Goal: Communication & Community: Answer question/provide support

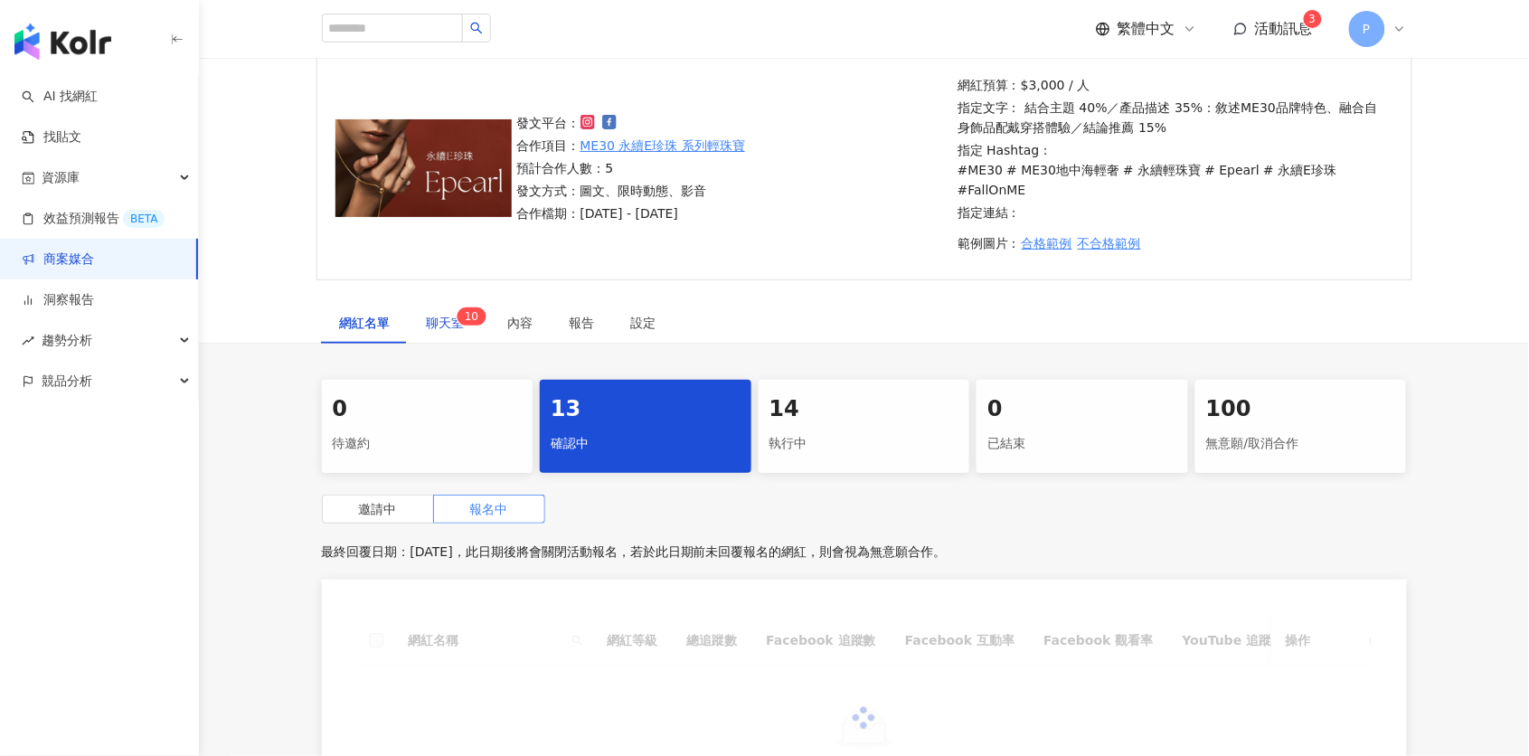
click at [440, 316] on span "聊天室 1 0" at bounding box center [449, 322] width 45 height 13
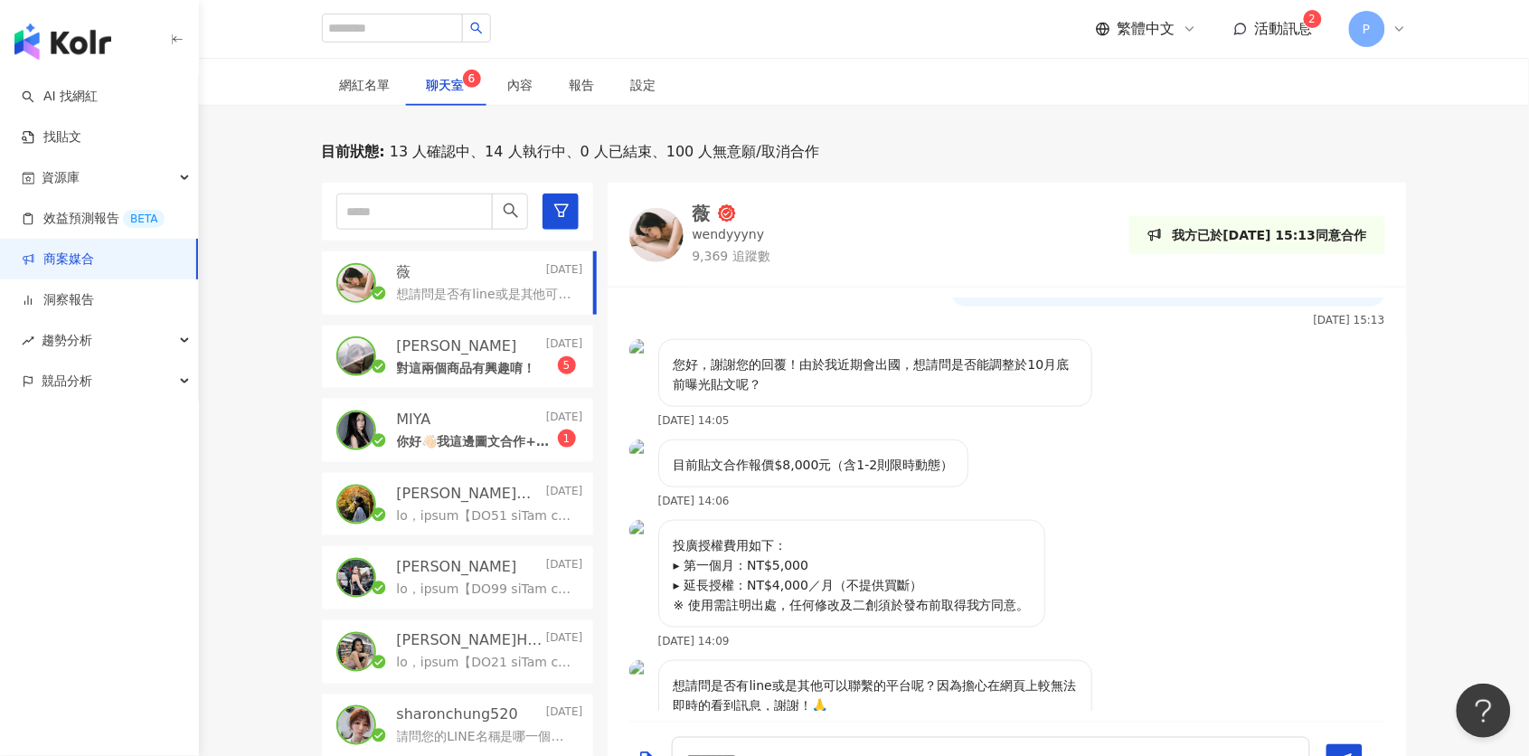
scroll to position [573, 0]
drag, startPoint x: 702, startPoint y: 495, endPoint x: 817, endPoint y: 495, distance: 114.8
click at [817, 536] on p "投廣授權費用如下： ▸ 第一個月：NT$5,000 ▸ 延長授權：NT$4,000／月（不提供買斷） ※ 使用需註明出處，任何修改及二創須於發布前取得我方同意。" at bounding box center [852, 576] width 356 height 80
drag, startPoint x: 703, startPoint y: 532, endPoint x: 913, endPoint y: 532, distance: 209.7
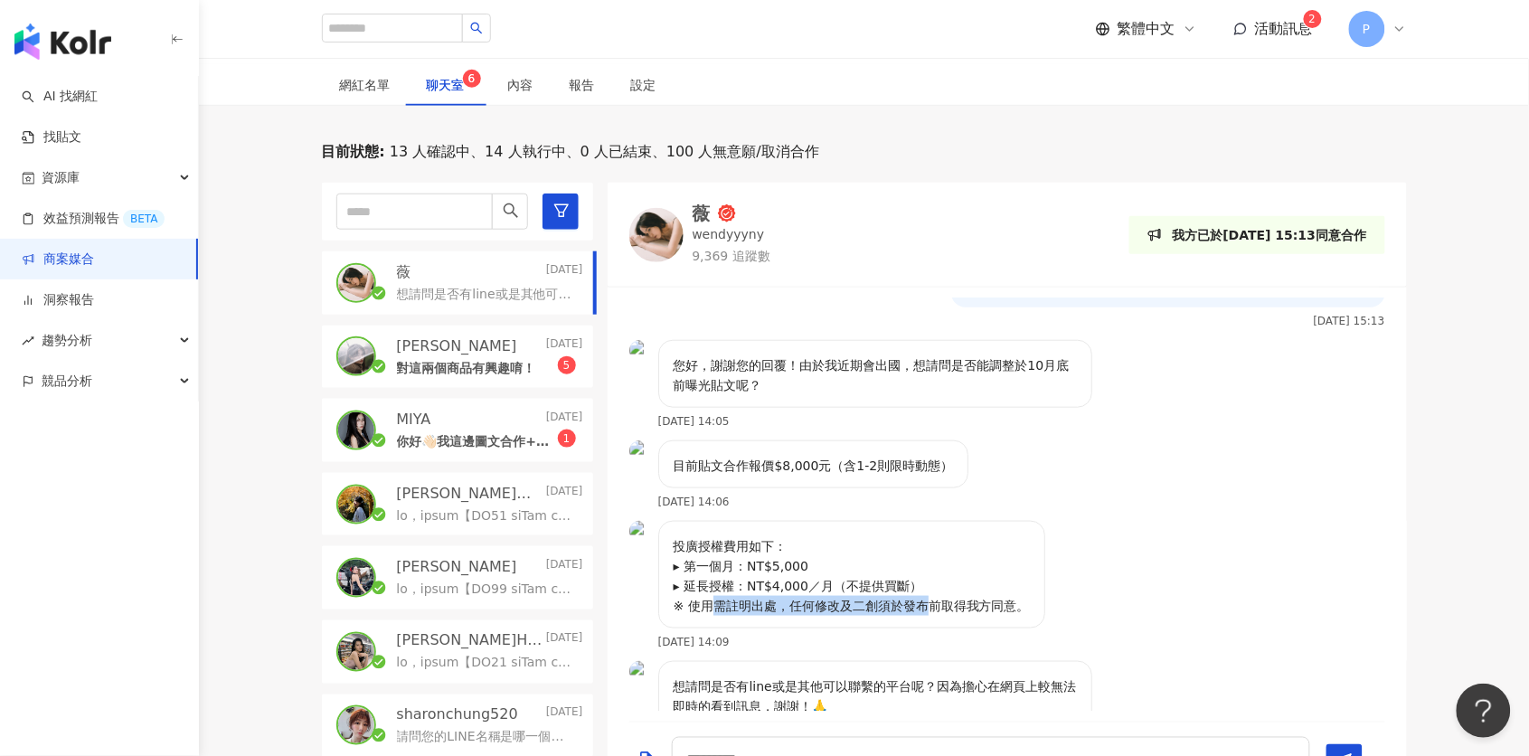
click at [913, 536] on p "投廣授權費用如下： ▸ 第一個月：NT$5,000 ▸ 延長授權：NT$4,000／月（不提供買斷） ※ 使用需註明出處，任何修改及二創須於發布前取得我方同意。" at bounding box center [852, 576] width 356 height 80
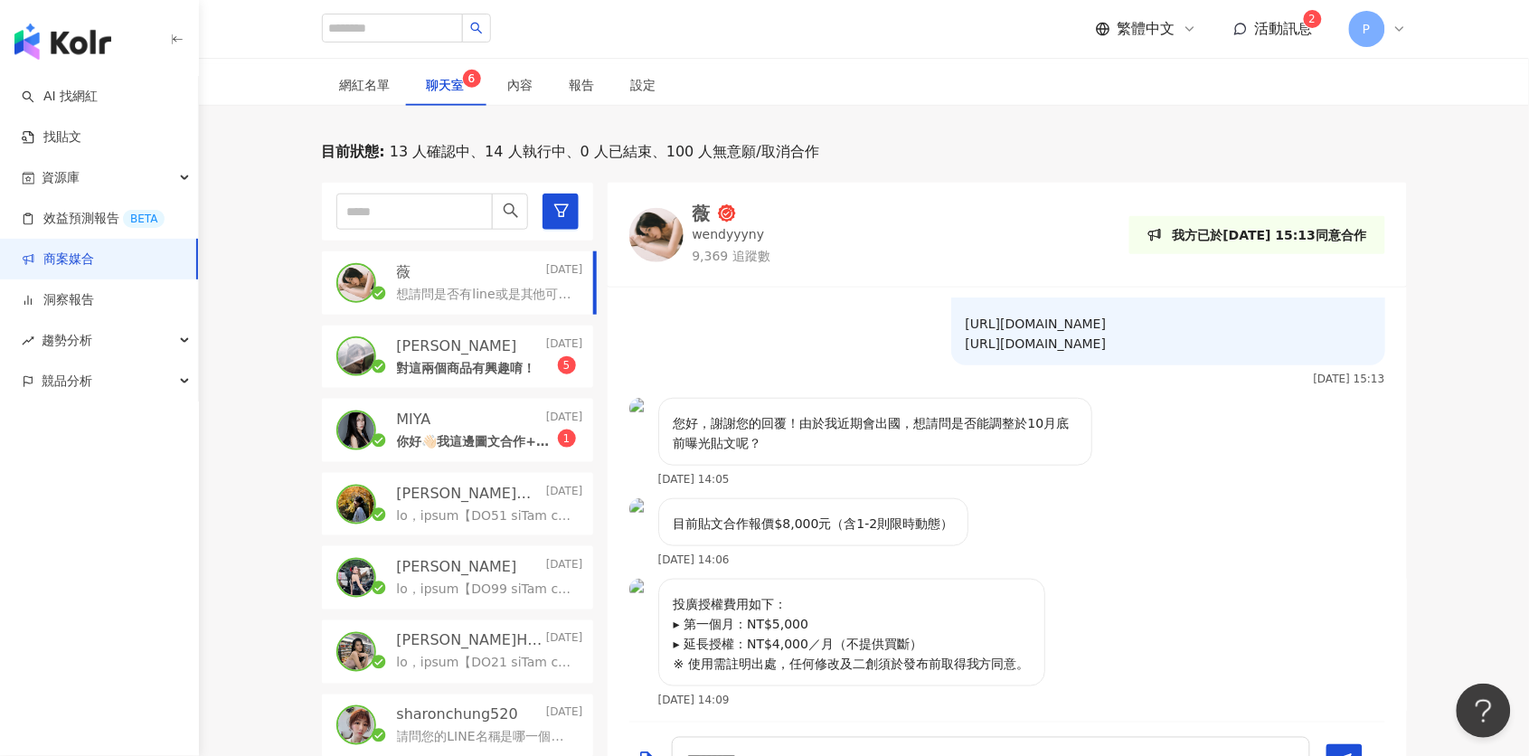
scroll to position [490, 0]
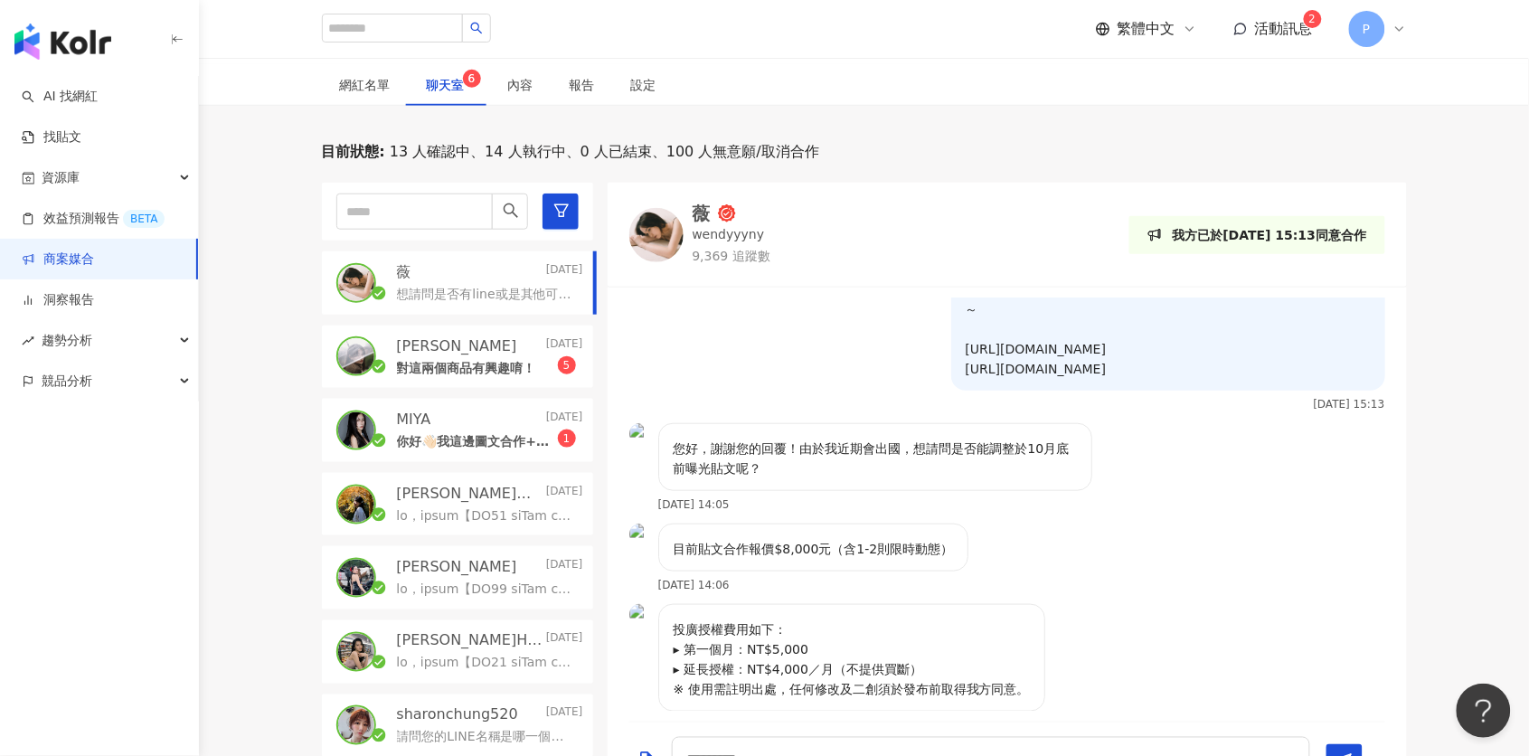
click at [495, 336] on div "[PERSON_NAME] [DATE]" at bounding box center [490, 346] width 186 height 20
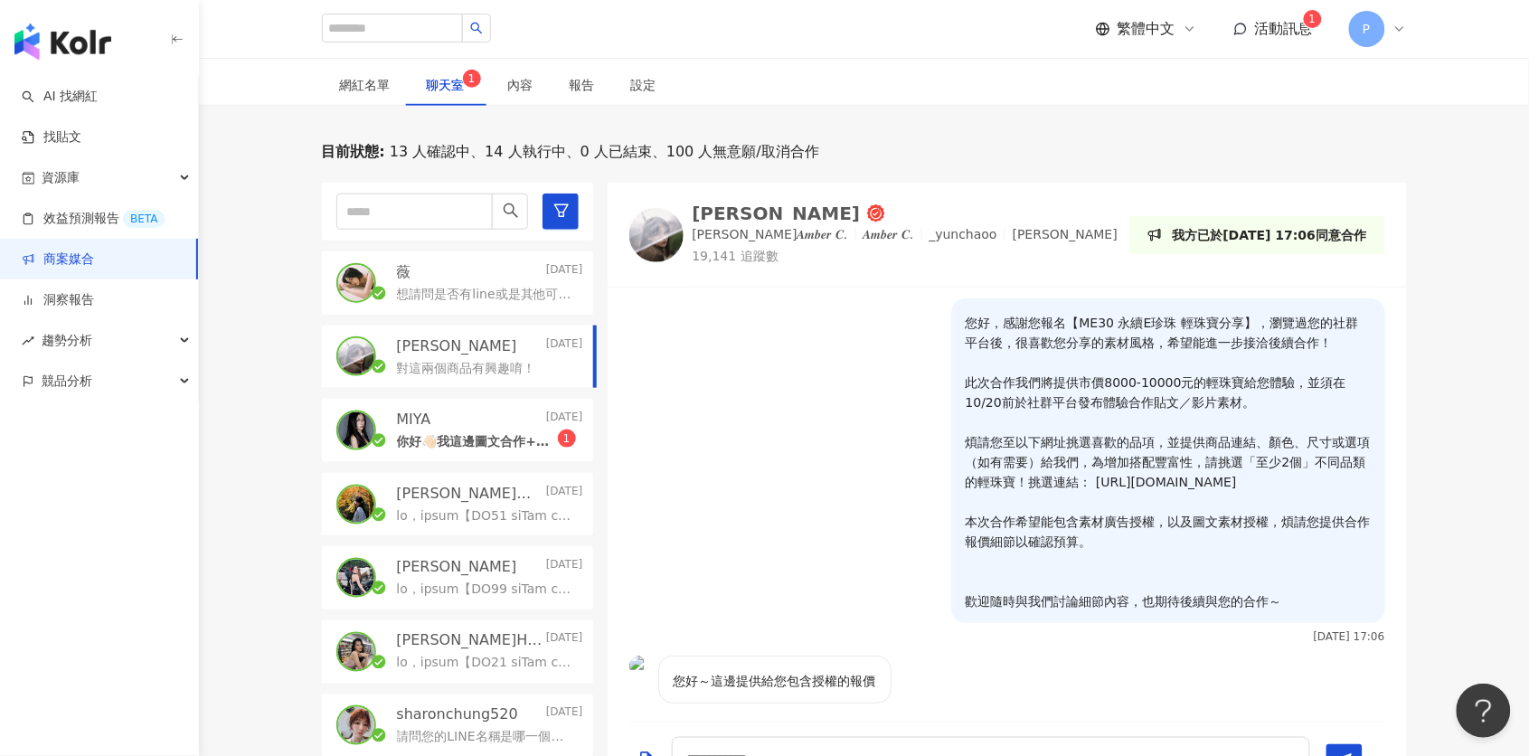
click at [531, 433] on p "你好👋🏻我這邊圖文合作+限動一則費用是15000😊" at bounding box center [477, 442] width 161 height 18
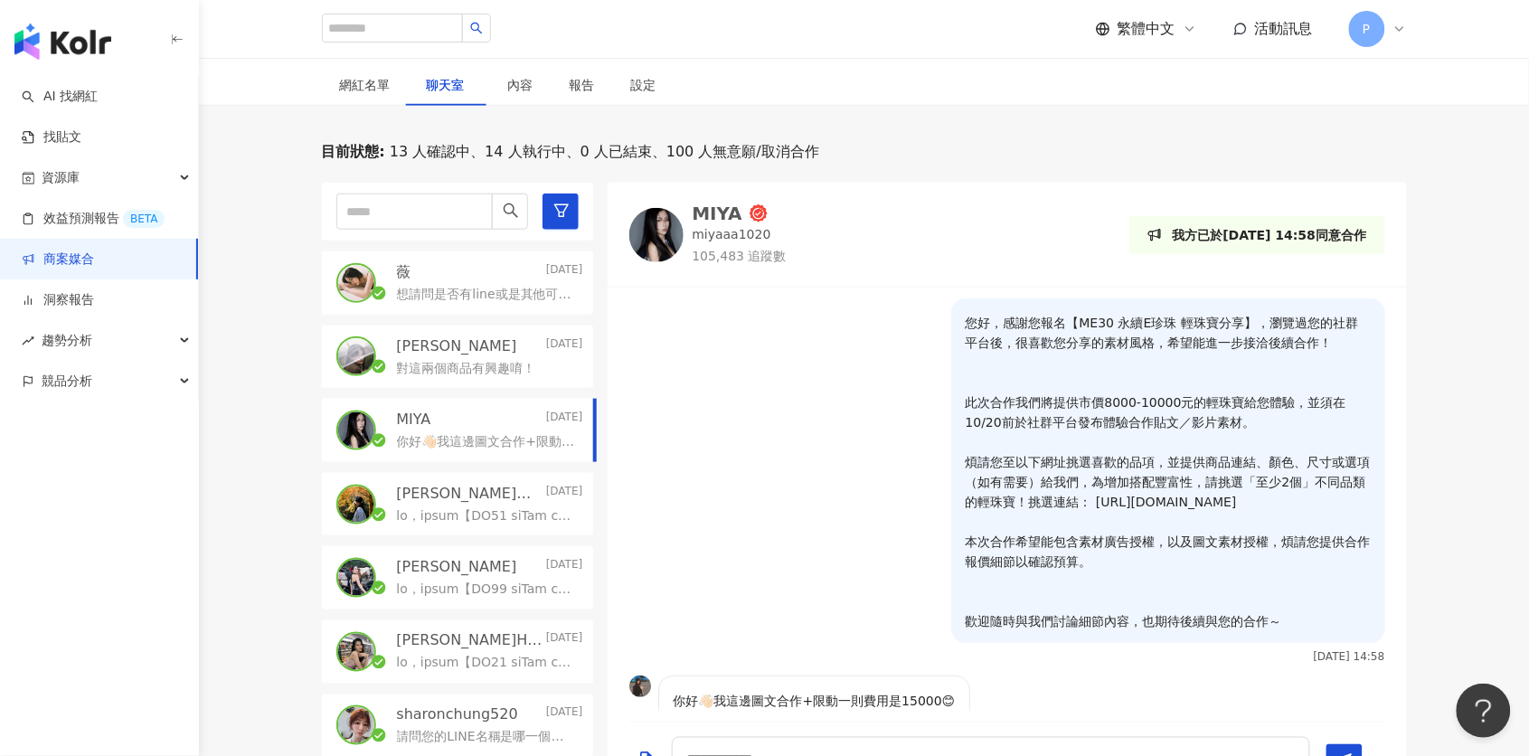
click at [576, 1] on div "繁體中文 活動訊息 P" at bounding box center [864, 29] width 1085 height 58
drag, startPoint x: 750, startPoint y: 664, endPoint x: 928, endPoint y: 664, distance: 178.1
click at [928, 691] on p "你好👋🏻我這邊圖文合作+限動一則費用是15000😊" at bounding box center [815, 701] width 282 height 20
copy p "合作+限動一則費用是15000😊"
click at [490, 282] on div "想請問是否有line或是其他可以聯繫的平台呢？因為擔心在網頁上較無法即時的看到訊息，謝謝！🙏" at bounding box center [490, 293] width 186 height 22
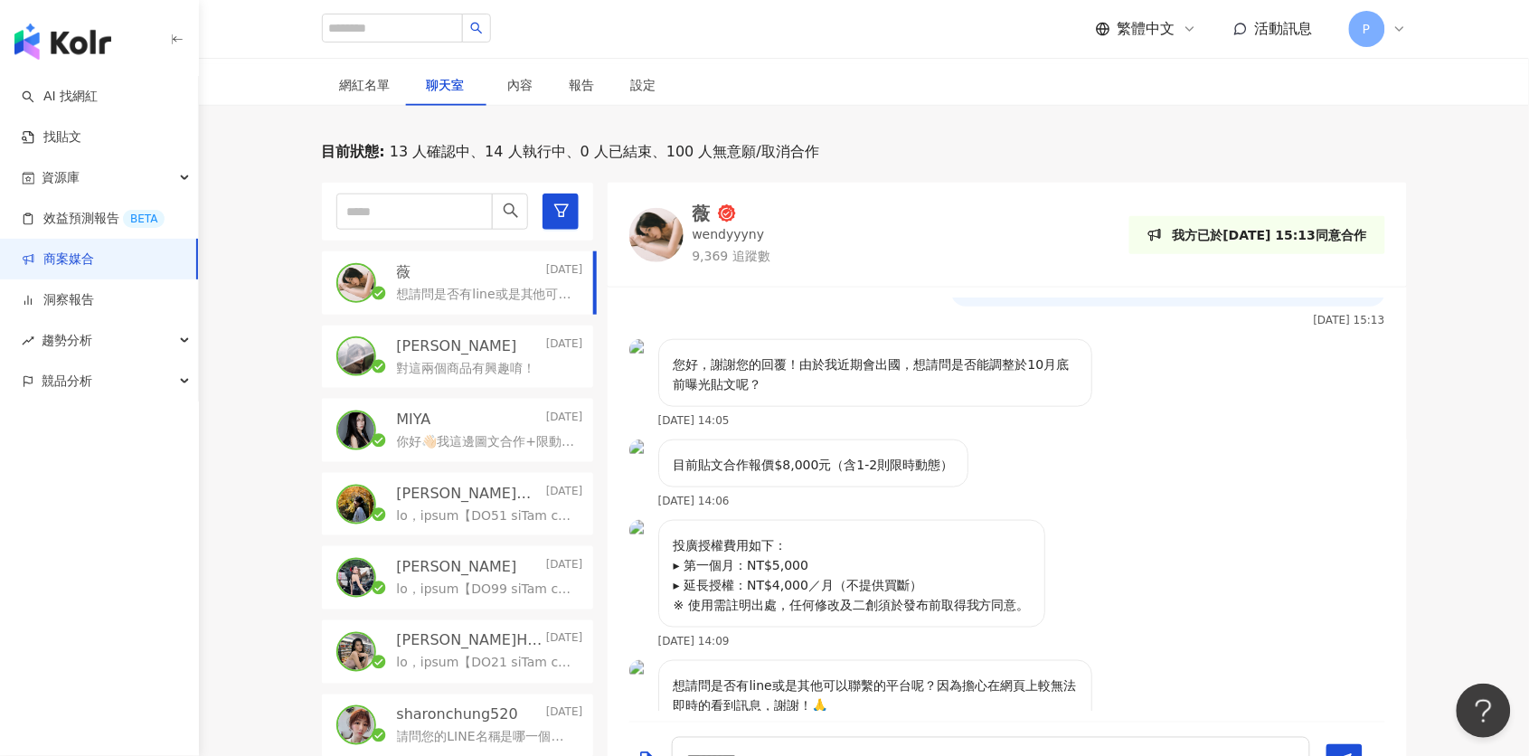
scroll to position [573, 0]
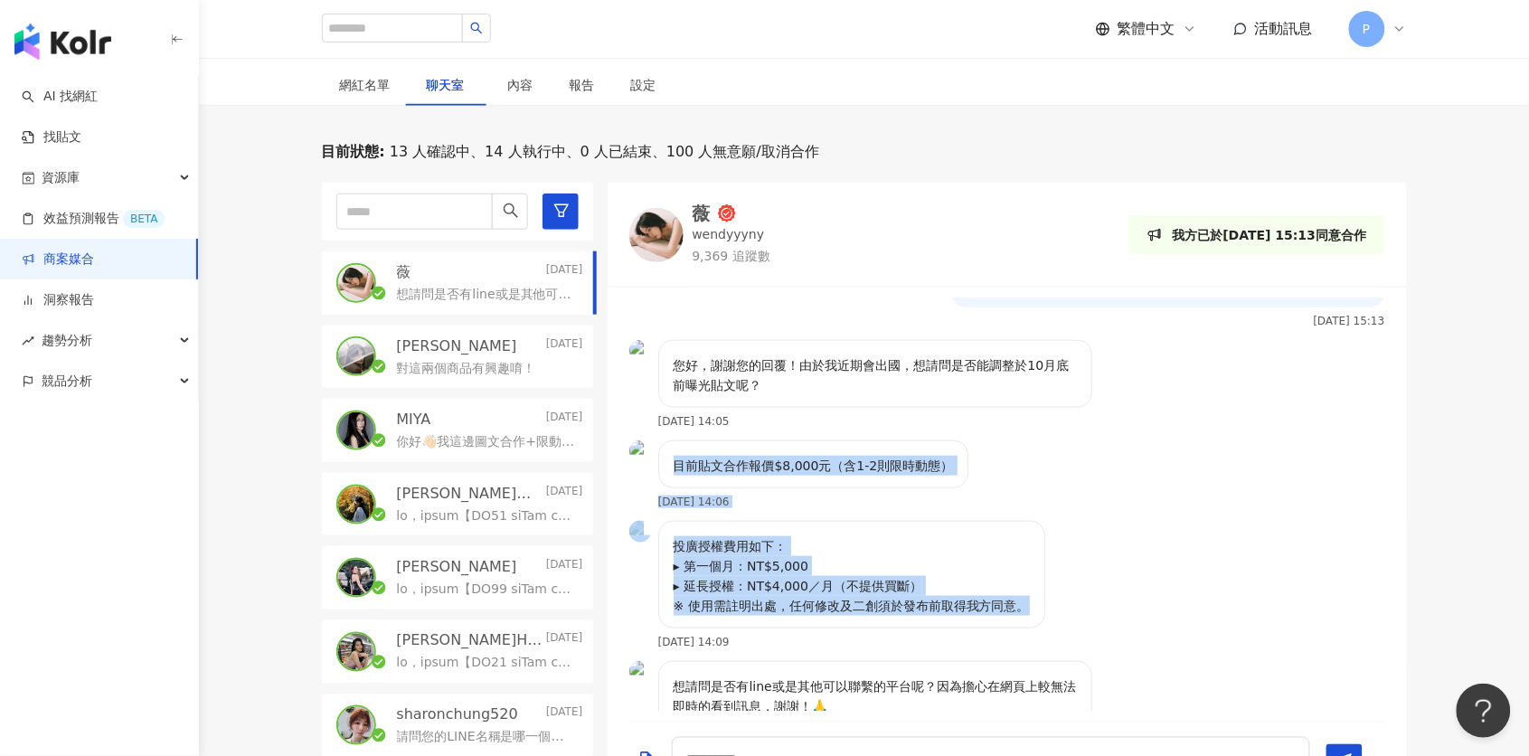
drag, startPoint x: 674, startPoint y: 397, endPoint x: 1040, endPoint y: 551, distance: 397.1
click at [1040, 551] on div "您好，感謝您報名【ME30 永續E珍珠 輕珠寶分享】，瀏覽過您的社群平台後，很喜歡您分享的素材風格，希望能進一步接洽後續合作！ 此次合作我們將提供市價8000…" at bounding box center [1007, 504] width 799 height 412
copy div "目前貼文合作報價$8,000元（含1-2則限時動態） [DATE] 14:06 投廣授權費用如下： ▸ 第一個月：NT$5,000 ▸ 延長授權：NT$4,0…"
click at [485, 360] on p "對這兩個商品有興趣唷！" at bounding box center [466, 369] width 139 height 18
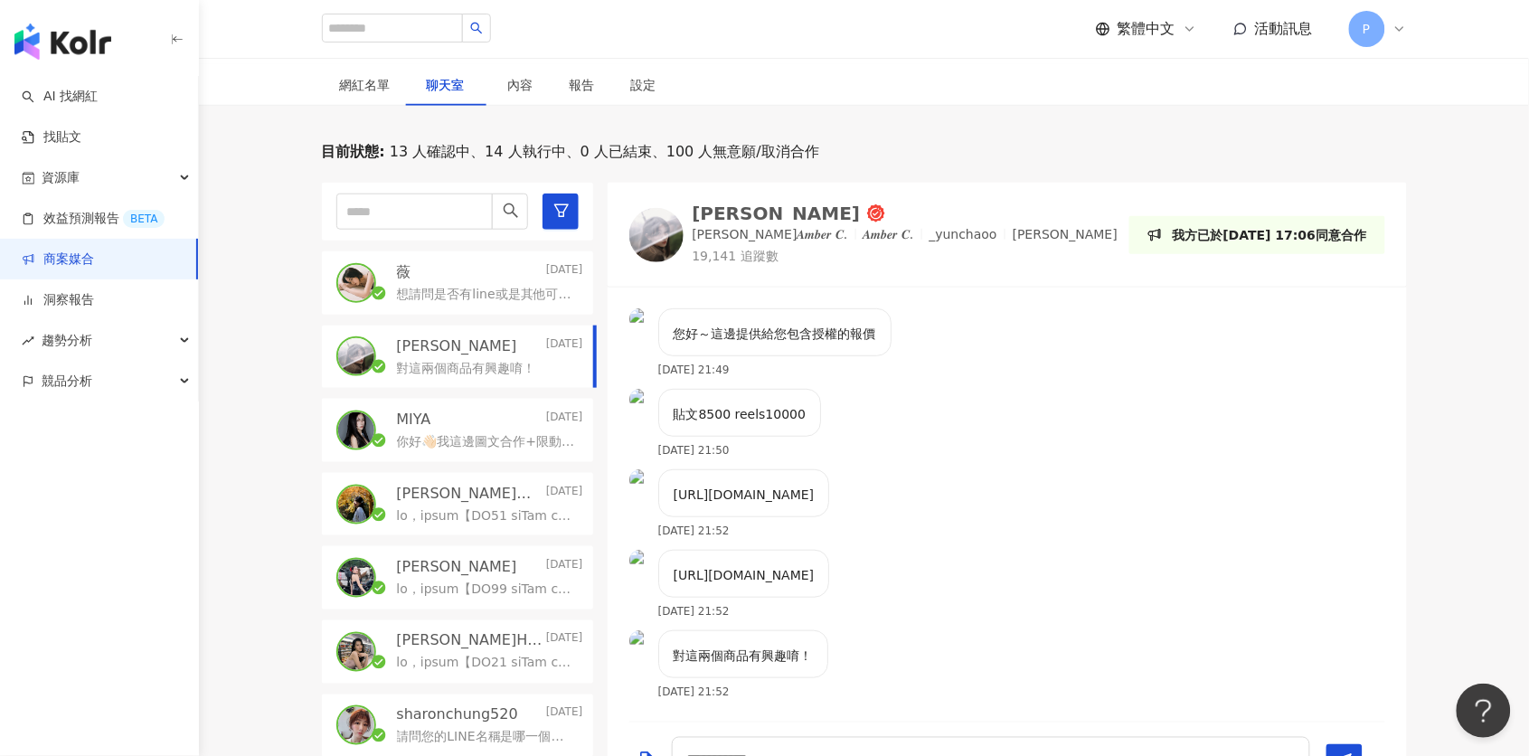
scroll to position [326, 0]
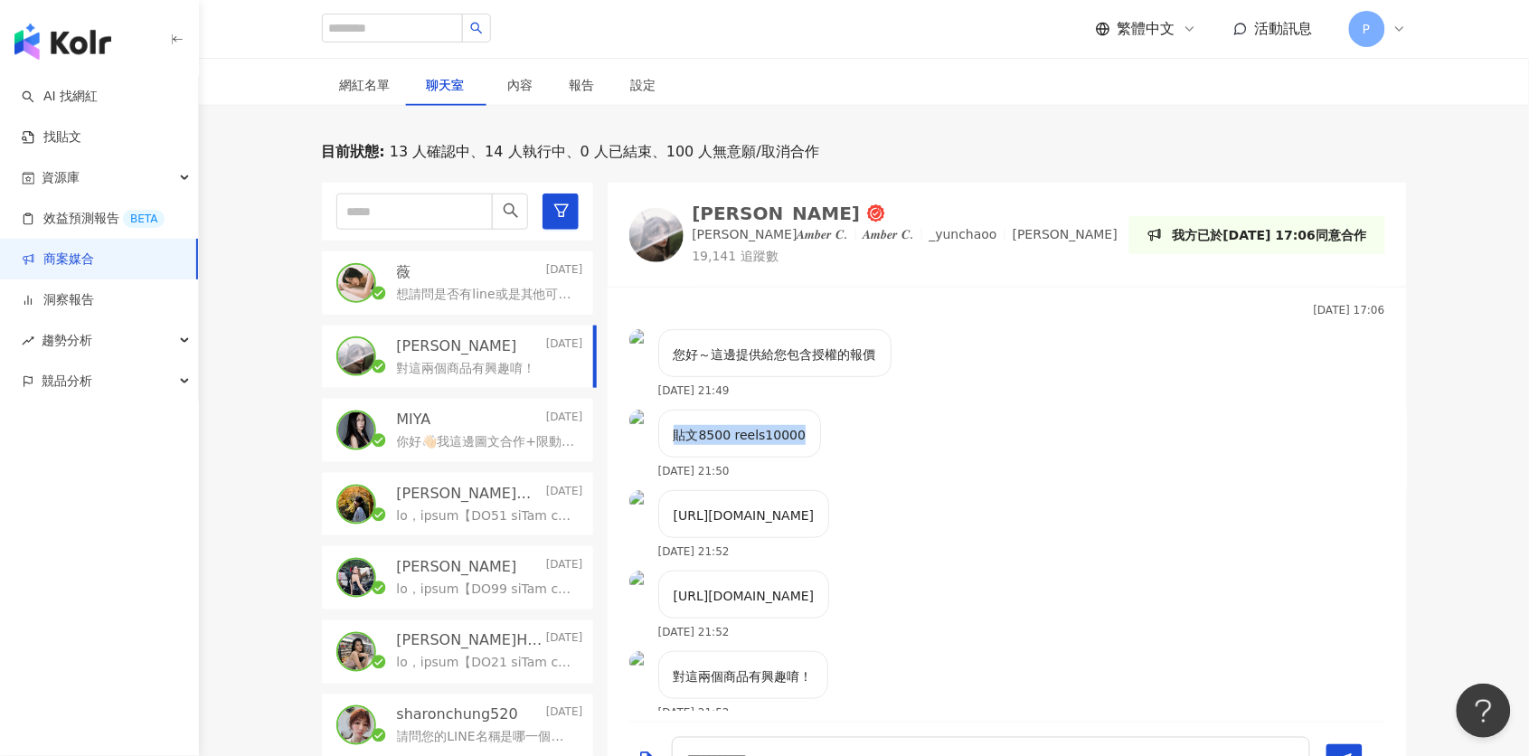
drag, startPoint x: 675, startPoint y: 397, endPoint x: 871, endPoint y: 397, distance: 195.3
click at [871, 410] on div "貼文8500 reels10000 [DATE] 21:50" at bounding box center [1007, 450] width 799 height 80
copy p "貼文8500 reels10000"
